Goal: Information Seeking & Learning: Understand process/instructions

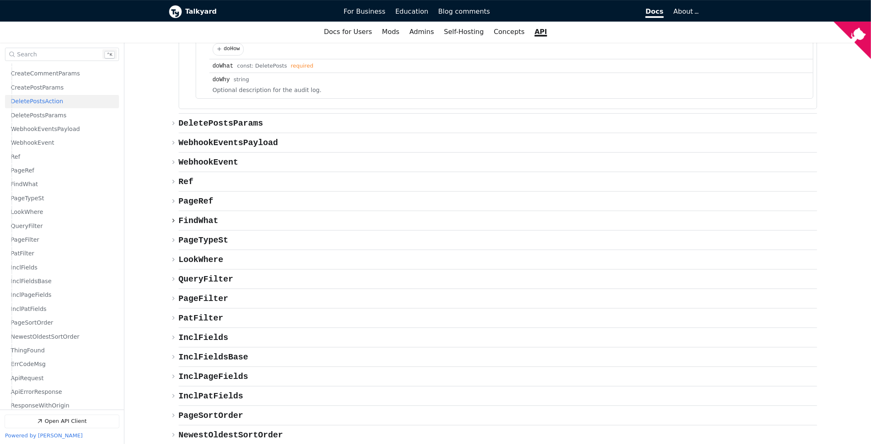
scroll to position [4435, 0]
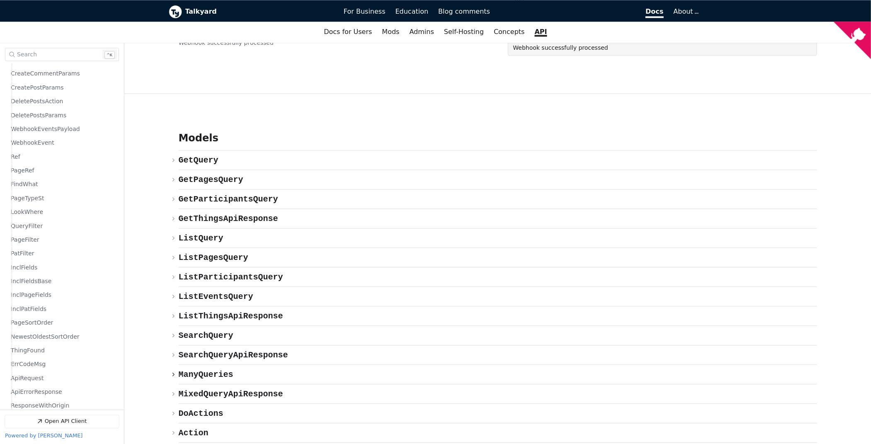
scroll to position [3731, 0]
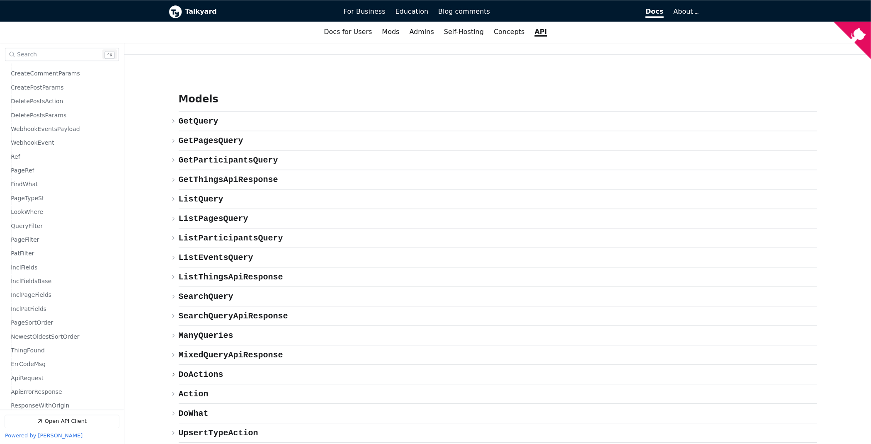
click at [207, 370] on span "{} DoActions" at bounding box center [201, 375] width 45 height 10
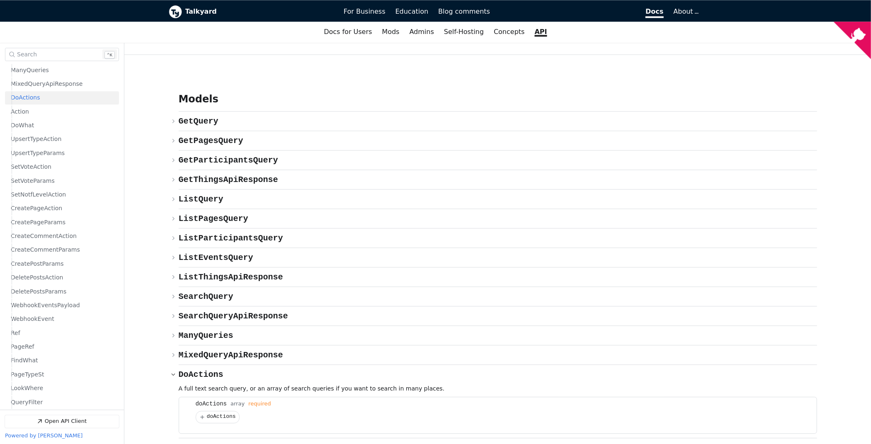
scroll to position [277, 0]
click at [205, 411] on button "doActions" at bounding box center [217, 417] width 43 height 12
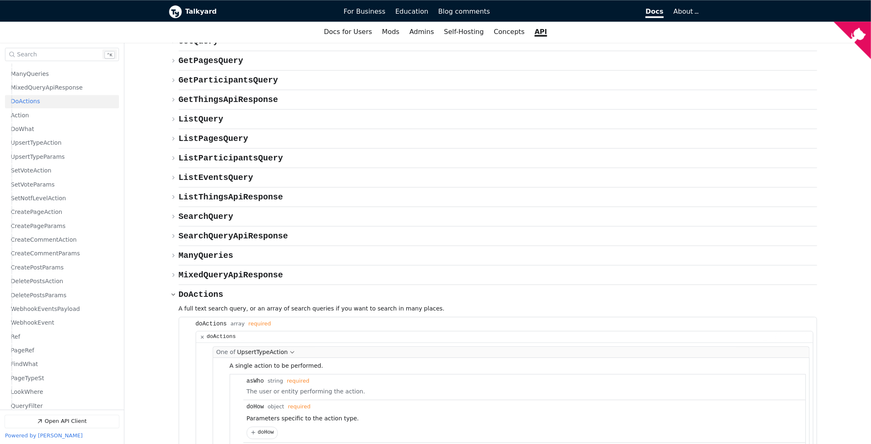
scroll to position [3814, 0]
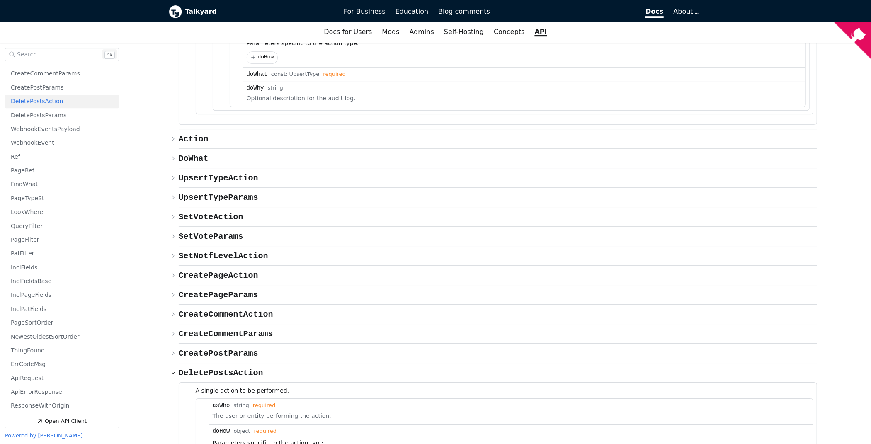
scroll to position [4187, 0]
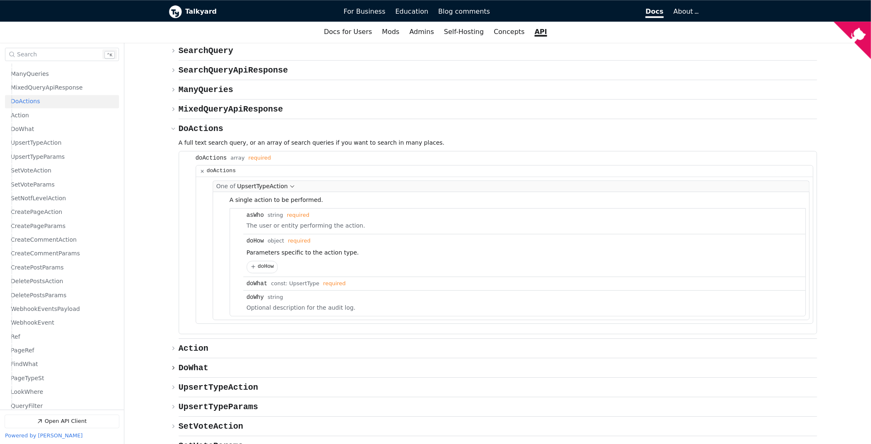
scroll to position [3980, 0]
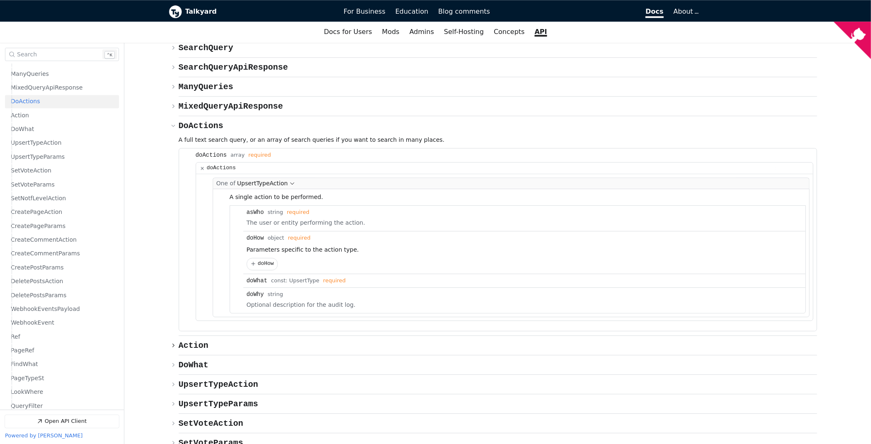
click at [179, 341] on span "{} Action" at bounding box center [194, 346] width 30 height 10
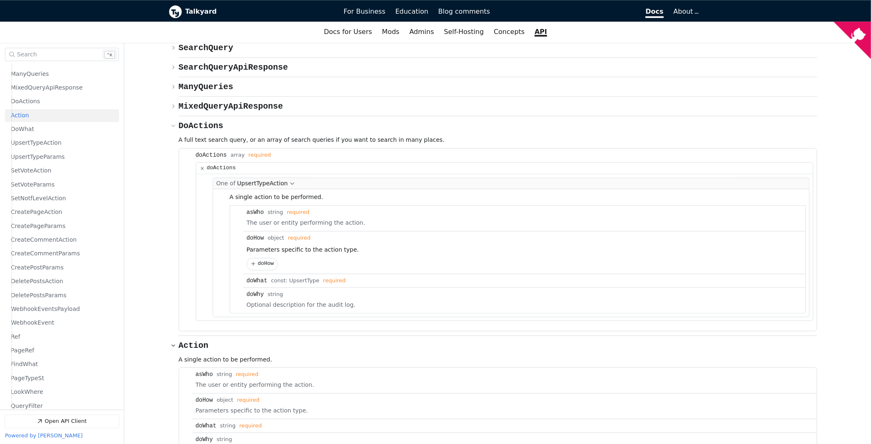
scroll to position [290, 0]
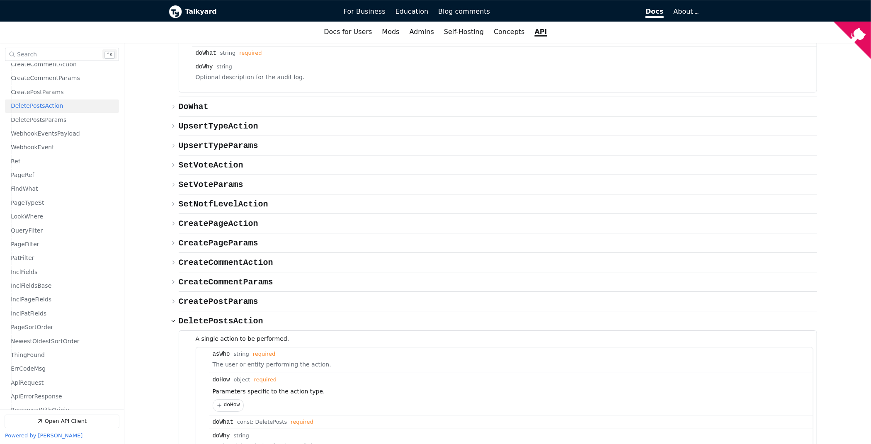
scroll to position [457, 0]
click at [221, 400] on button "{} doHow" at bounding box center [228, 406] width 30 height 12
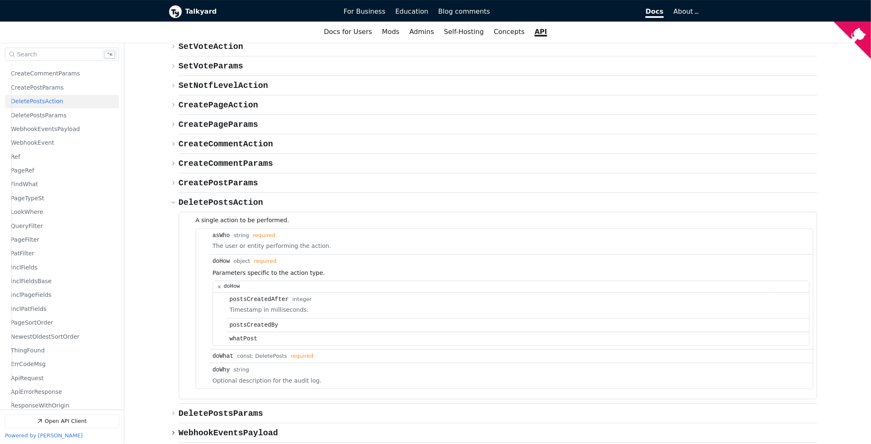
scroll to position [4477, 0]
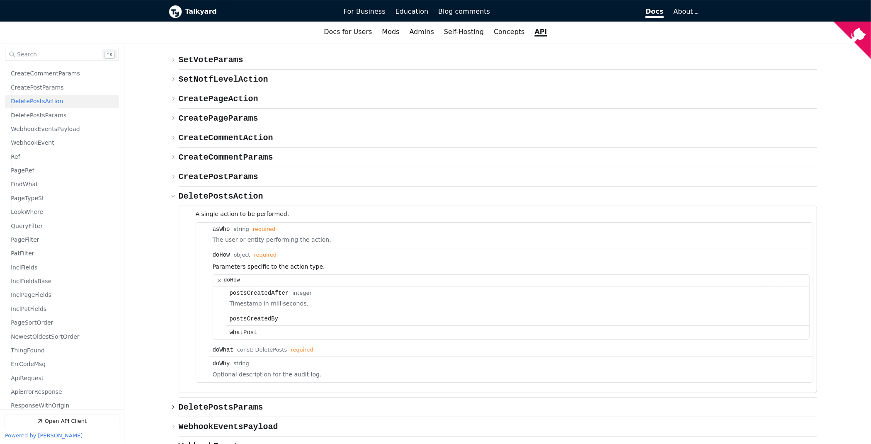
click at [233, 403] on span "{} DeletePostsParams" at bounding box center [221, 408] width 85 height 10
click at [216, 192] on span "DeletePostsAction" at bounding box center [221, 197] width 85 height 10
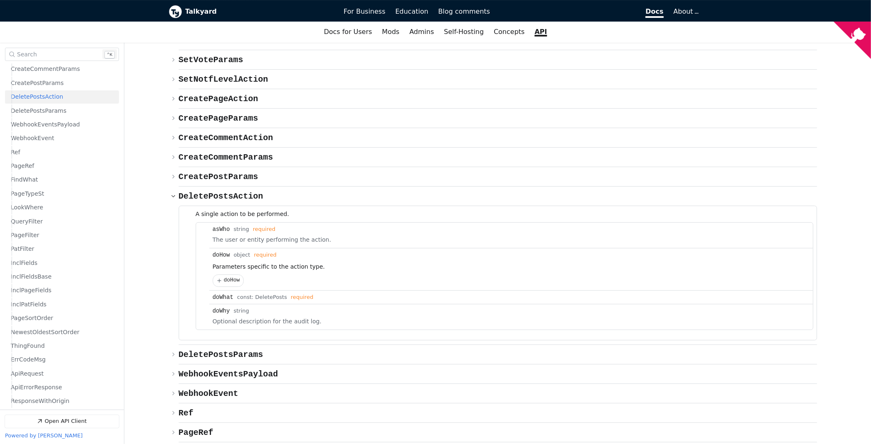
scroll to position [457, 0]
drag, startPoint x: 259, startPoint y: 96, endPoint x: 202, endPoint y: 97, distance: 56.8
click at [202, 191] on span "DeletePostsAction ​ Copy link" at bounding box center [221, 196] width 85 height 11
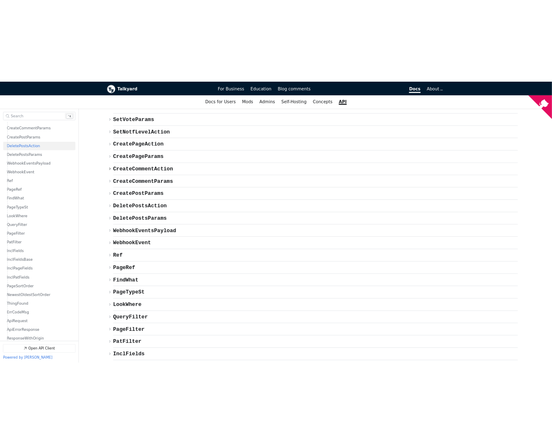
scroll to position [4836, 0]
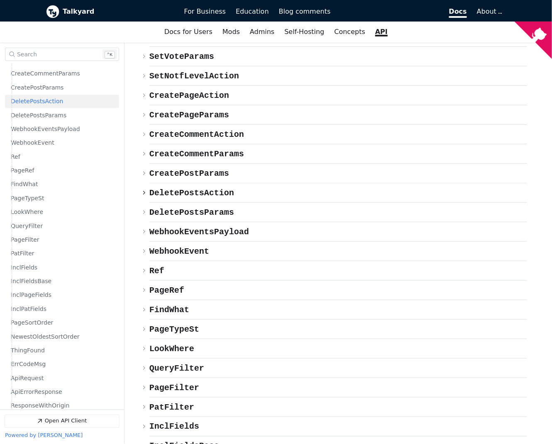
click at [183, 188] on span "DeletePostsAction" at bounding box center [191, 193] width 85 height 10
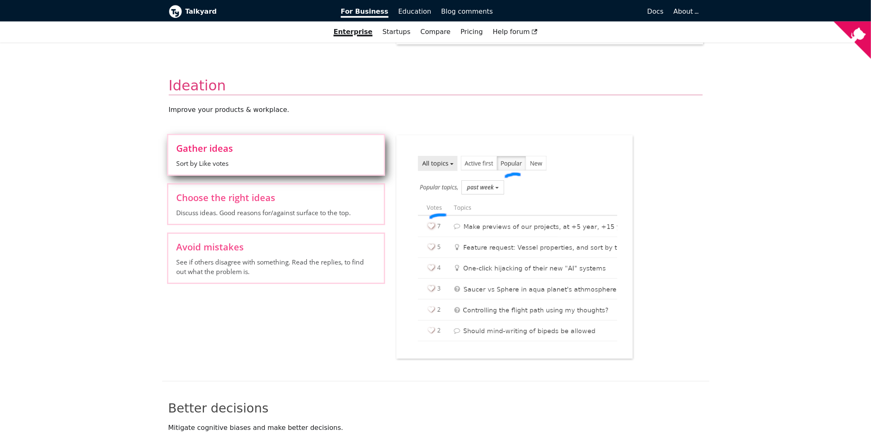
scroll to position [746, 0]
